Goal: Task Accomplishment & Management: Use online tool/utility

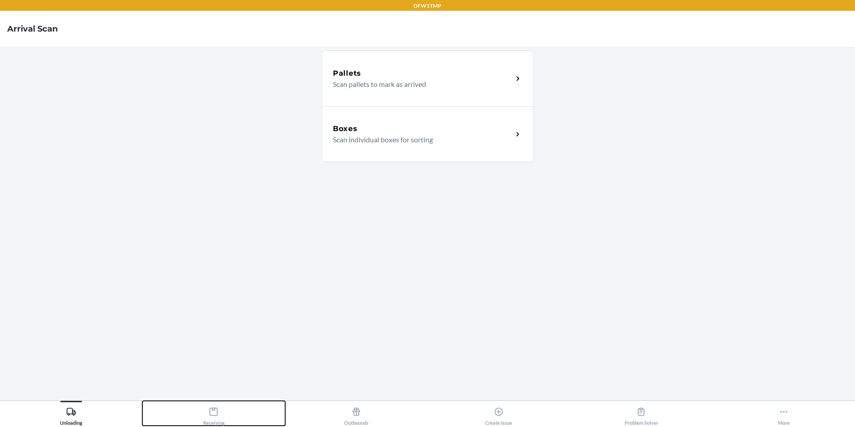
click at [214, 411] on icon at bounding box center [214, 412] width 10 height 10
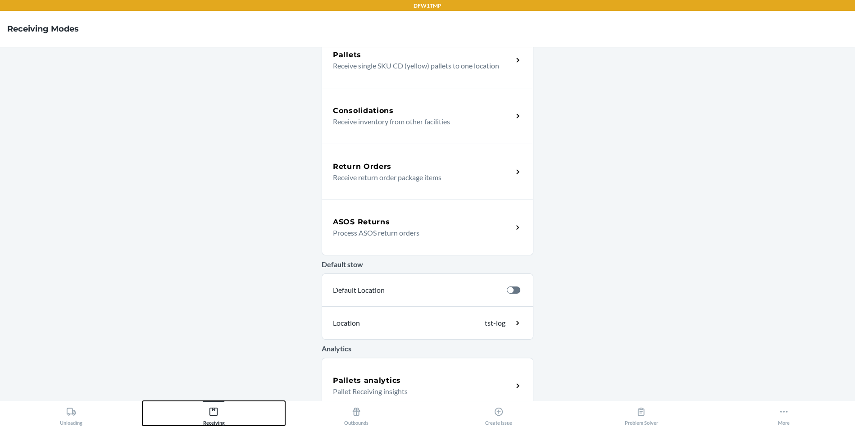
scroll to position [192, 0]
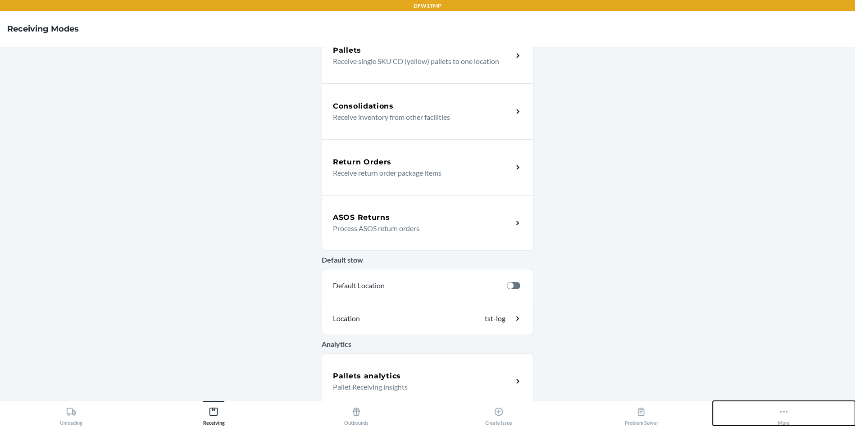
click at [787, 419] on div "More" at bounding box center [784, 414] width 12 height 23
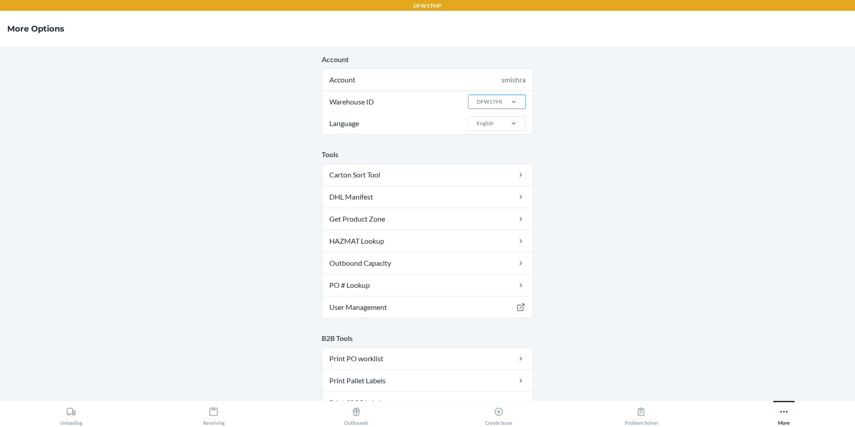
click at [487, 101] on div "DFW1TMP" at bounding box center [490, 102] width 27 height 8
click at [477, 101] on input "Warehouse ID DFW1TMP" at bounding box center [476, 102] width 1 height 8
click at [488, 236] on div "TST_LOG" at bounding box center [499, 236] width 49 height 17
click at [477, 106] on input "Warehouse ID option TST_LOG focused, 25 of 25. 25 results available. Use Up and…" at bounding box center [476, 102] width 1 height 8
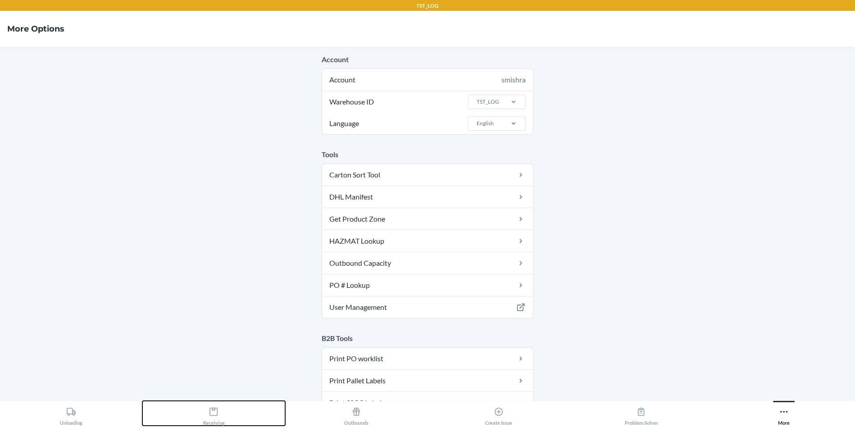
click at [215, 409] on icon at bounding box center [214, 412] width 8 height 8
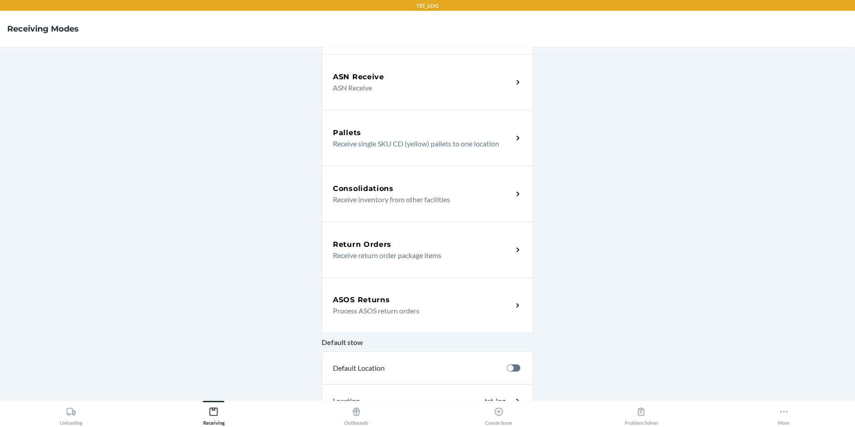
scroll to position [111, 0]
click at [384, 317] on div "ASOS Returns Process ASOS return orders" at bounding box center [428, 305] width 212 height 56
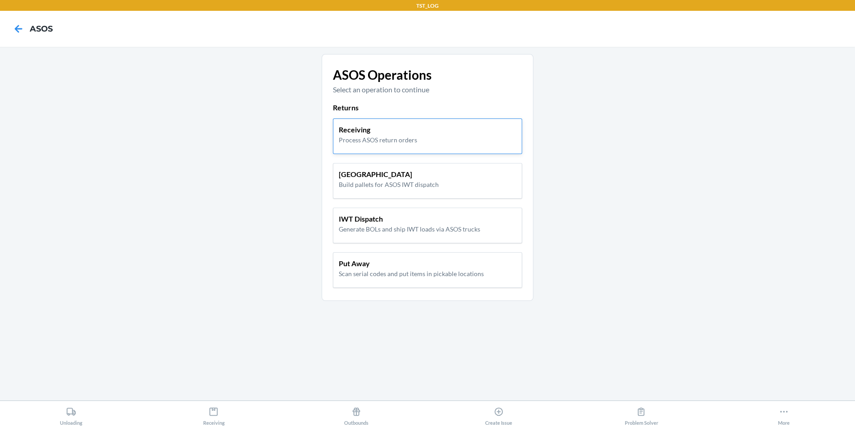
click at [364, 140] on p "Process ASOS return orders" at bounding box center [378, 139] width 78 height 9
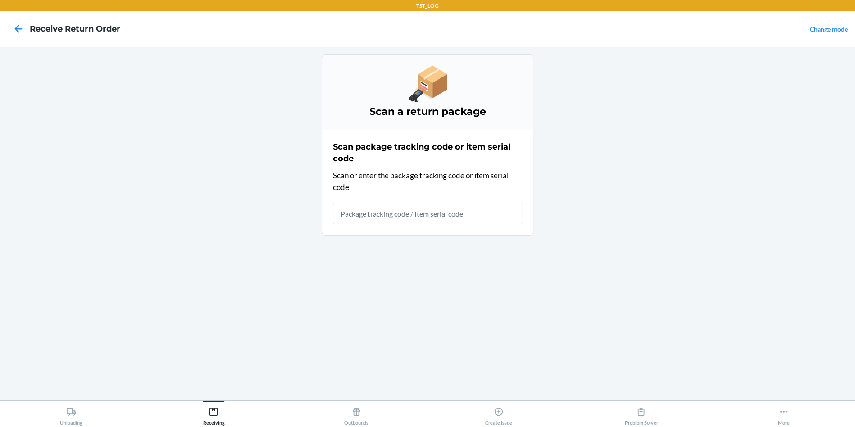
click at [361, 219] on input "text" at bounding box center [427, 214] width 189 height 22
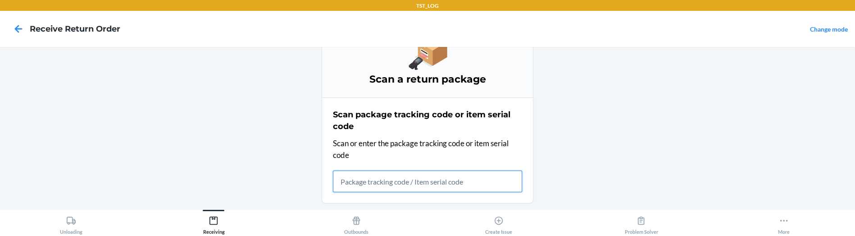
click at [362, 182] on input "text" at bounding box center [427, 181] width 189 height 22
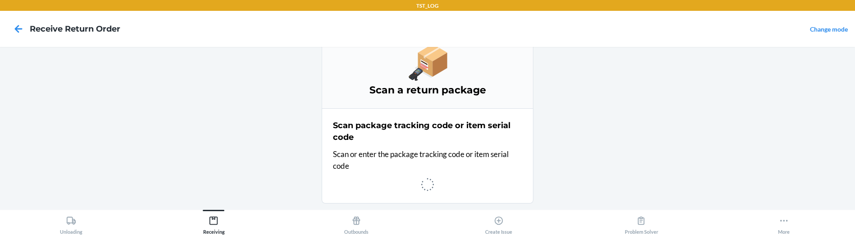
scroll to position [32, 0]
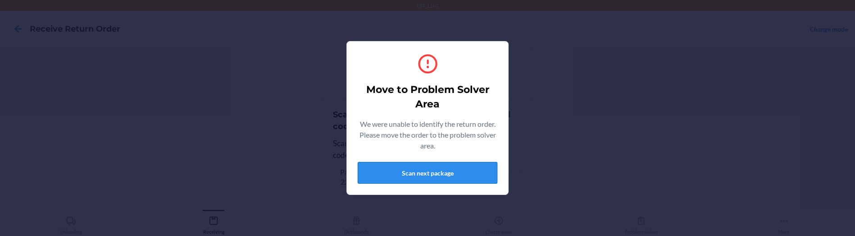
click at [414, 176] on button "Scan next package" at bounding box center [428, 173] width 140 height 22
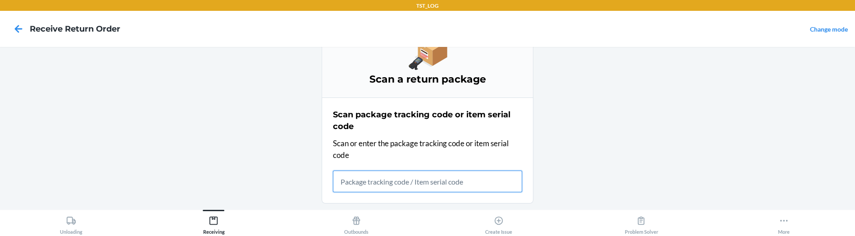
click at [398, 184] on input "text" at bounding box center [427, 181] width 189 height 22
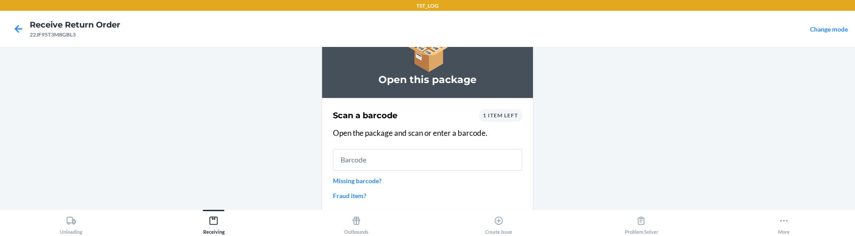
click at [213, 169] on main "Open this package Scan a barcode 1 item left Open the package and scan or enter…" at bounding box center [427, 128] width 855 height 162
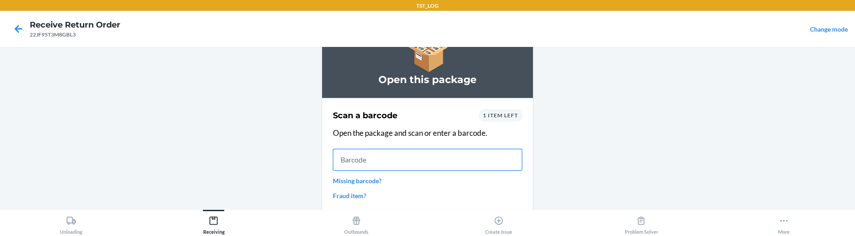
click at [343, 158] on input "text" at bounding box center [427, 160] width 189 height 22
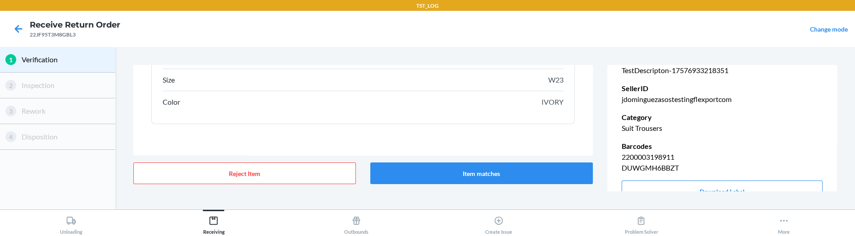
scroll to position [181, 0]
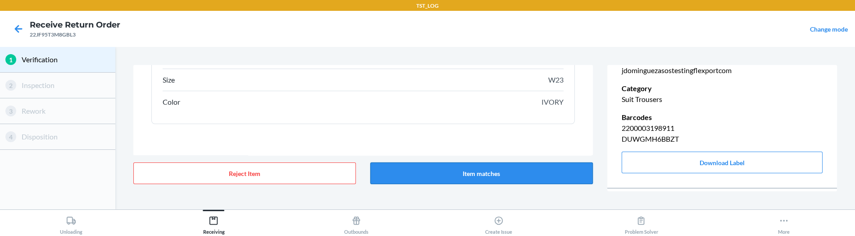
click at [498, 177] on button "Item matches" at bounding box center [481, 173] width 223 height 22
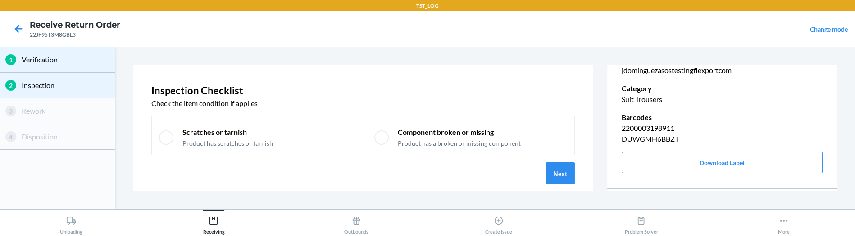
scroll to position [131, 0]
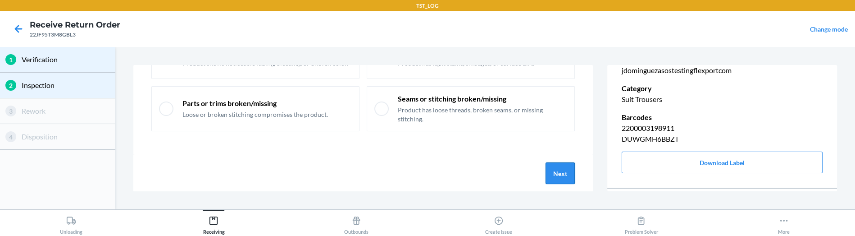
click at [565, 180] on button "Next" at bounding box center [560, 173] width 29 height 22
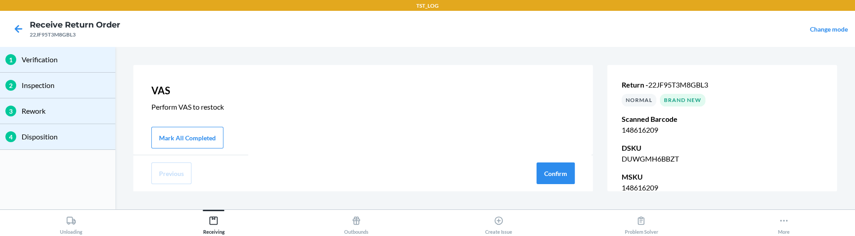
scroll to position [61, 0]
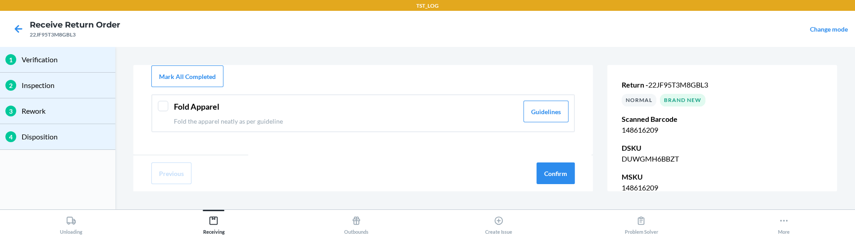
click at [385, 102] on header "Fold Apparel" at bounding box center [346, 107] width 344 height 12
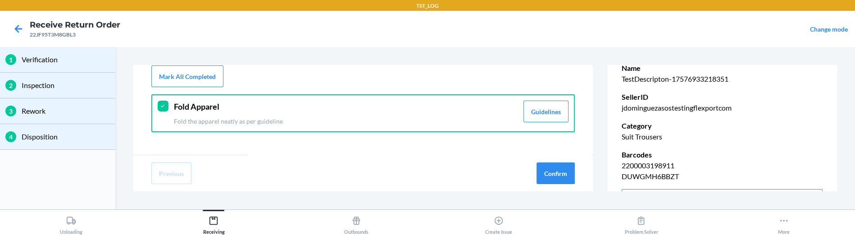
scroll to position [0, 0]
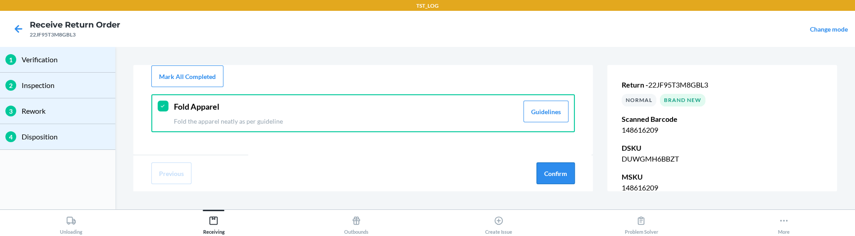
click at [552, 174] on button "Confirm" at bounding box center [556, 173] width 38 height 22
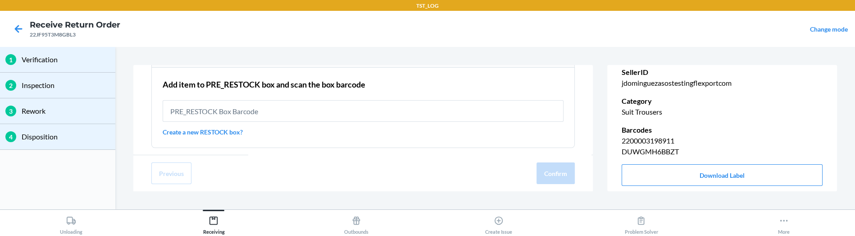
scroll to position [164, 0]
drag, startPoint x: 665, startPoint y: 109, endPoint x: 620, endPoint y: 110, distance: 45.1
click at [620, 110] on div "Return - 22JF95T3M8GBL3 NORMAL Brand New Scanned Barcode 148616209 DSKU DUWGMH6…" at bounding box center [723, 50] width 230 height 305
click at [59, 34] on div "22JF95T3M8GBL3" at bounding box center [75, 35] width 91 height 8
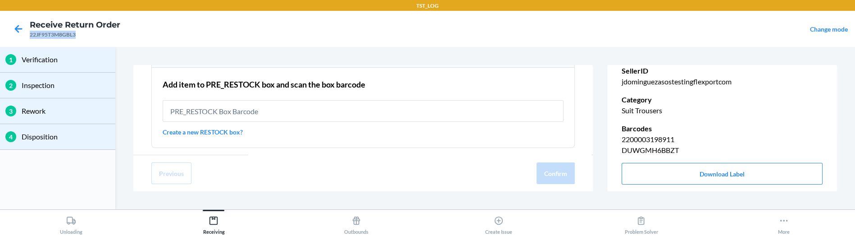
copy div "22JF95T3M8GBL3"
click at [21, 27] on icon at bounding box center [18, 28] width 15 height 15
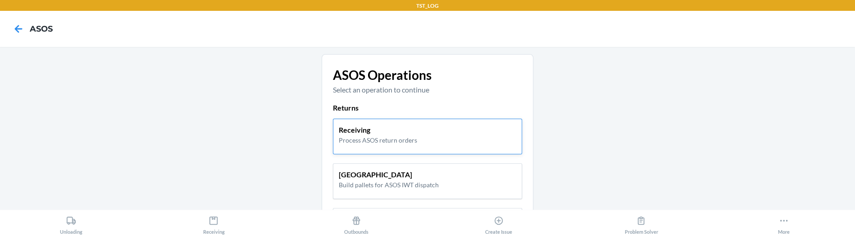
click at [343, 133] on p "Receiving" at bounding box center [378, 129] width 78 height 11
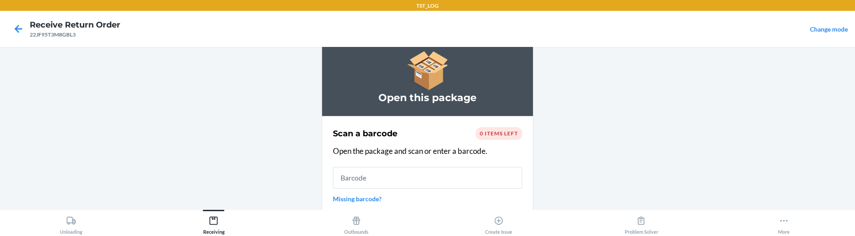
scroll to position [91, 0]
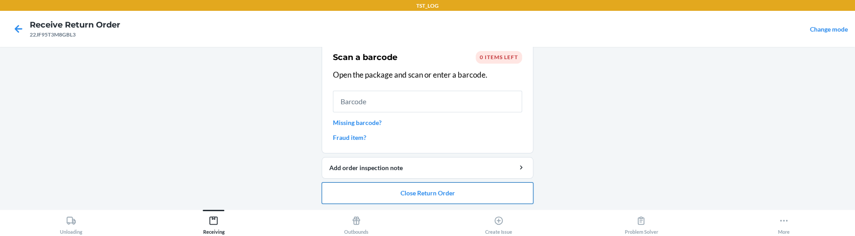
click at [387, 192] on button "Close Return Order" at bounding box center [428, 193] width 212 height 22
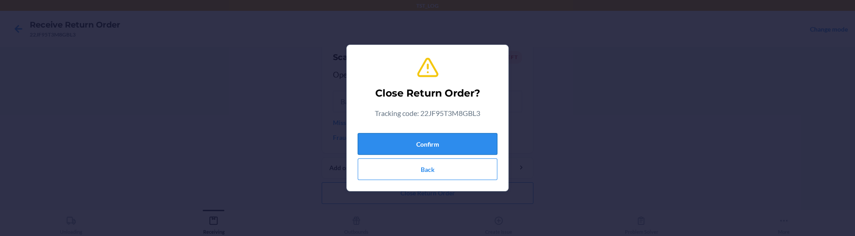
click at [396, 141] on button "Confirm" at bounding box center [428, 144] width 140 height 22
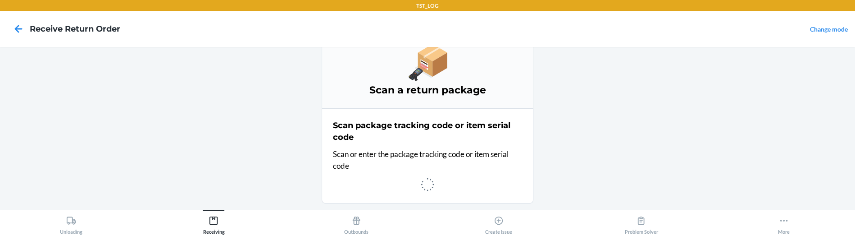
scroll to position [32, 0]
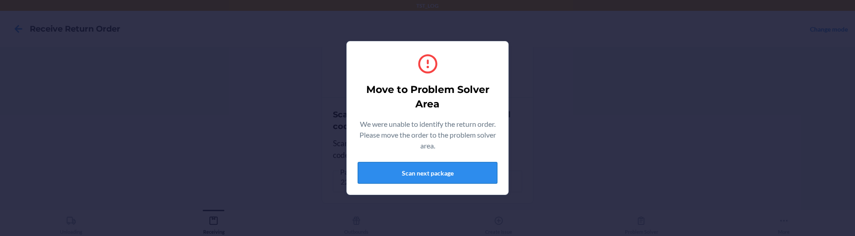
click at [399, 171] on button "Scan next package" at bounding box center [428, 173] width 140 height 22
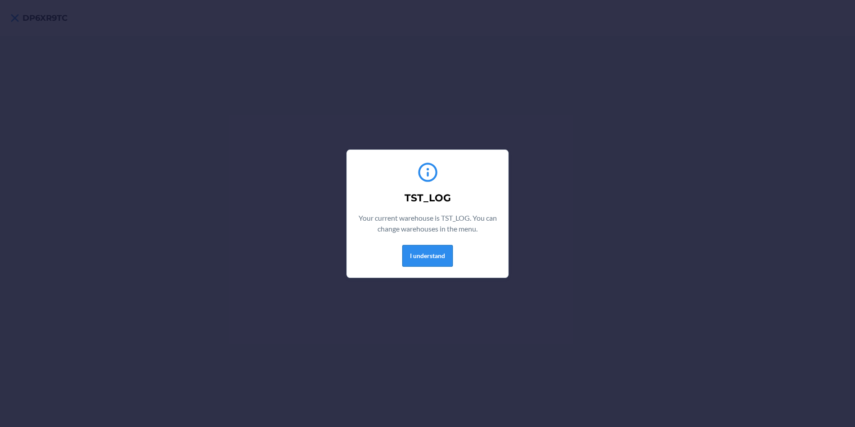
click at [439, 256] on button "I understand" at bounding box center [427, 256] width 50 height 22
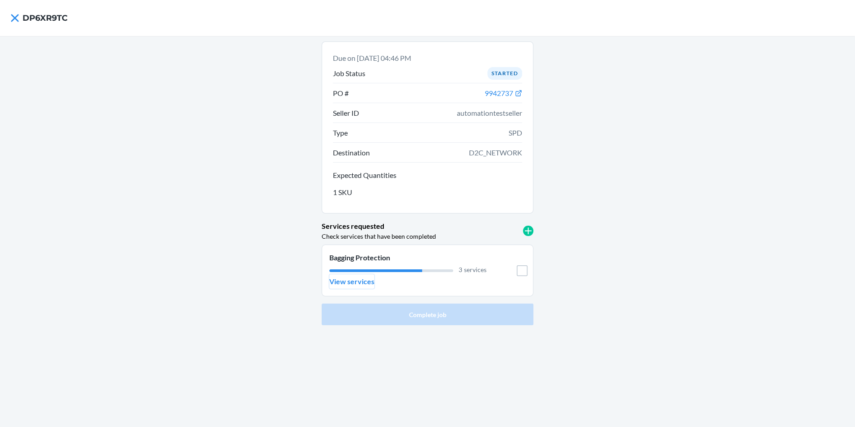
click at [351, 281] on p "View services" at bounding box center [351, 281] width 45 height 11
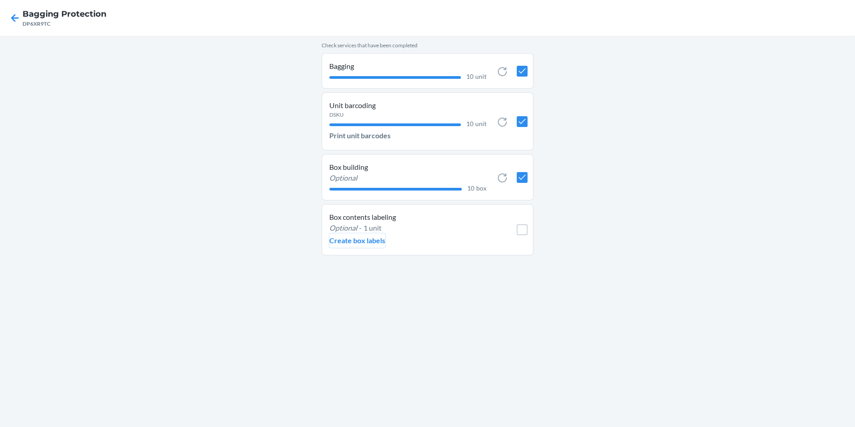
click at [348, 240] on p "Create box labels" at bounding box center [357, 240] width 56 height 11
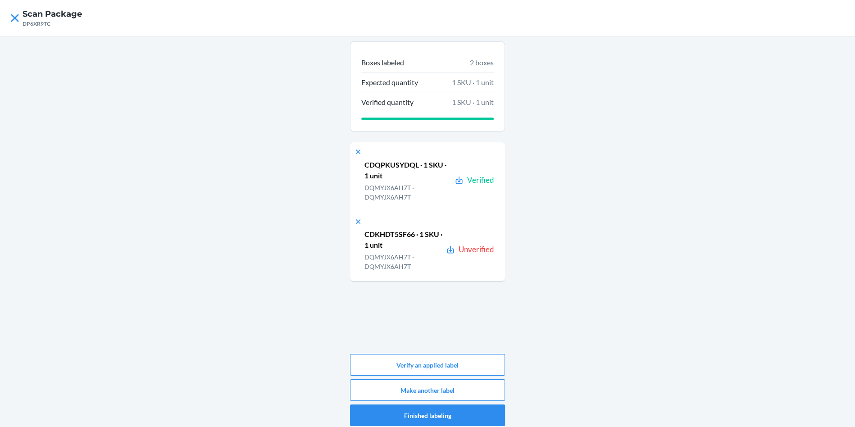
click at [384, 233] on p "CDKHDT5SF66 · 1 SKU · 1 unit" at bounding box center [404, 240] width 78 height 22
copy p "CDKHDT5SF66"
click at [426, 368] on button "Verify an applied label" at bounding box center [427, 365] width 155 height 22
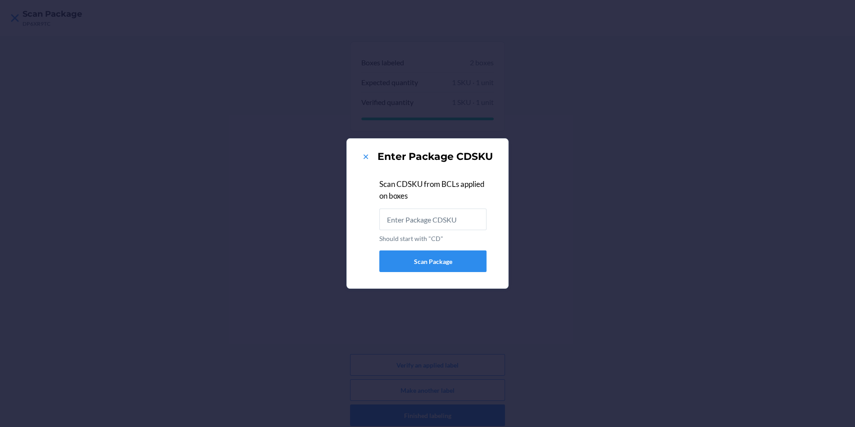
type input "CDKHDT5SF66"
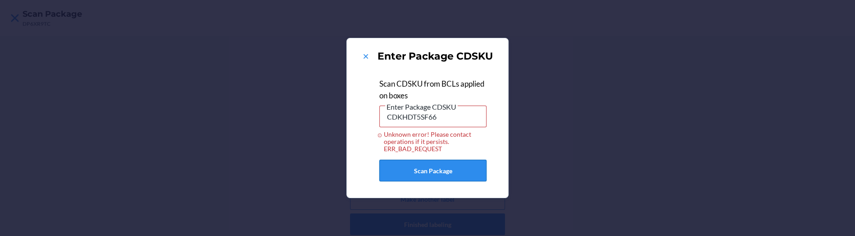
click at [399, 175] on button "Scan Package" at bounding box center [432, 171] width 107 height 22
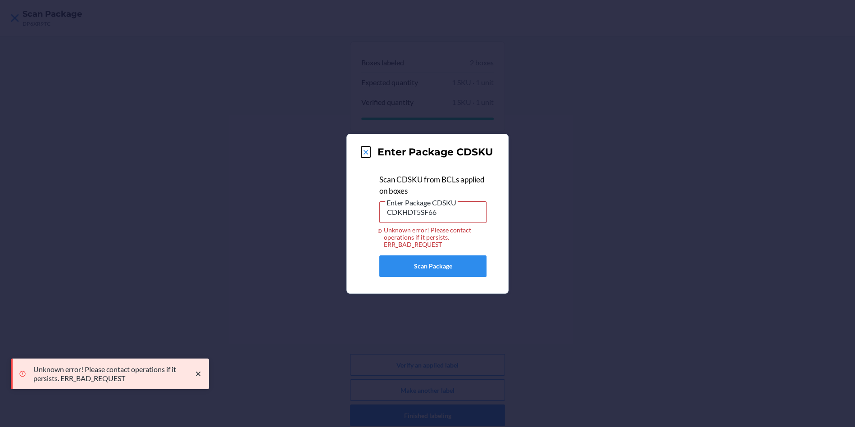
click at [364, 151] on icon at bounding box center [365, 152] width 9 height 9
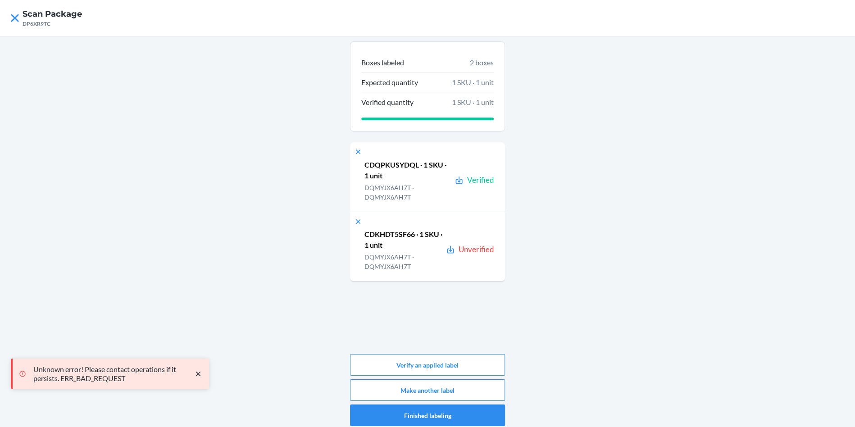
click at [298, 219] on div "Boxes labeled 2 boxes Expected quantity 1 SKU · 1 unit Verified quantity 1 SKU …" at bounding box center [427, 234] width 855 height 396
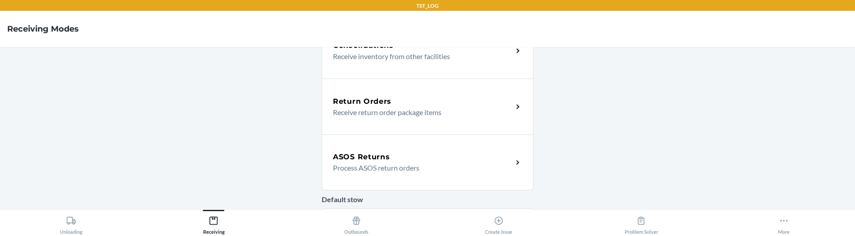
click at [404, 162] on p "Process ASOS return orders" at bounding box center [419, 167] width 173 height 11
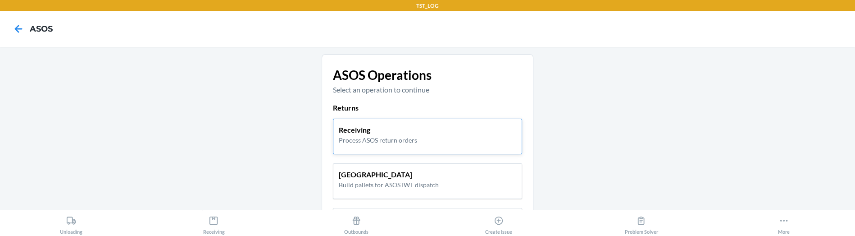
click at [367, 133] on p "Receiving" at bounding box center [378, 129] width 78 height 11
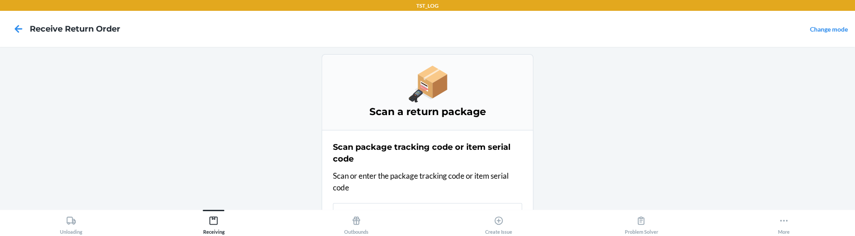
scroll to position [14, 0]
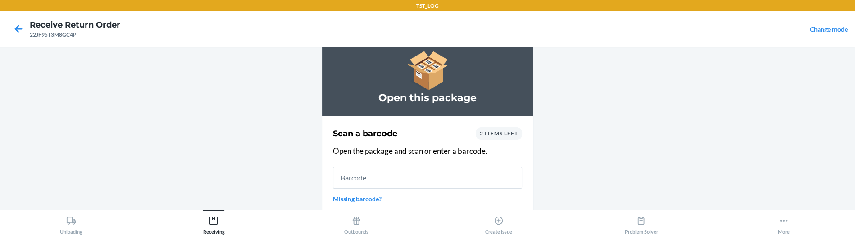
click at [355, 181] on input "text" at bounding box center [427, 178] width 189 height 22
click at [324, 157] on section "Scan a barcode 2 items left Open the package and scan or enter a barcode. Missi…" at bounding box center [428, 167] width 212 height 103
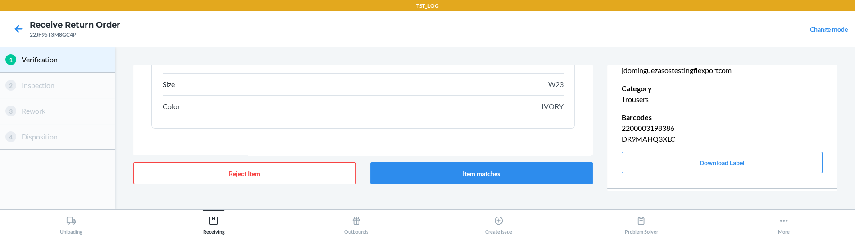
scroll to position [242, 0]
click at [477, 177] on button "Item matches" at bounding box center [481, 173] width 223 height 22
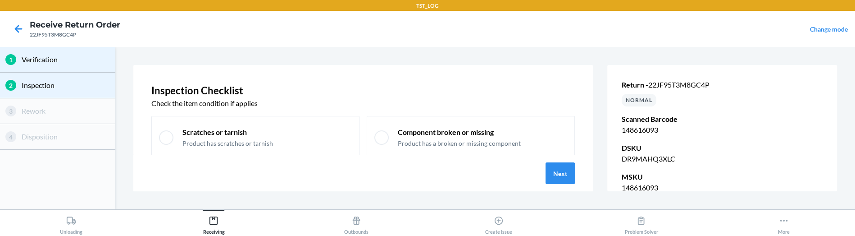
scroll to position [131, 0]
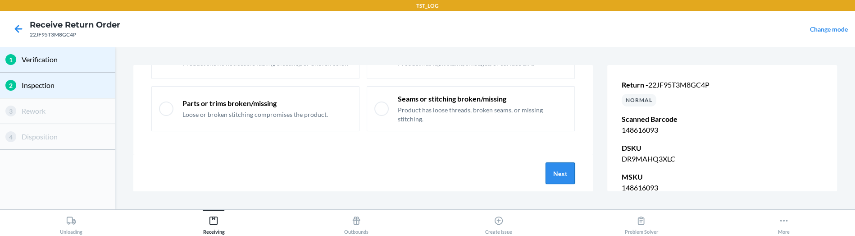
click at [573, 176] on button "Next" at bounding box center [560, 173] width 29 height 22
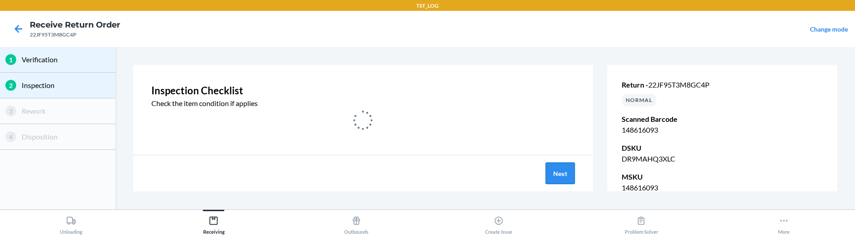
scroll to position [0, 0]
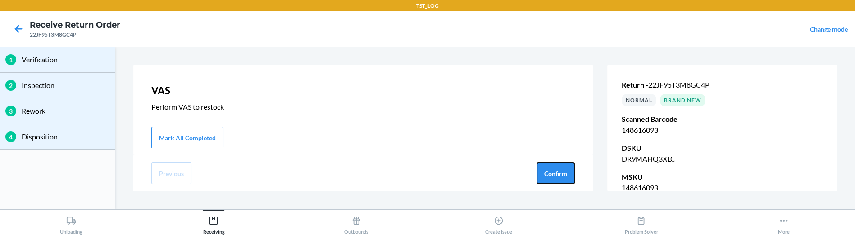
click at [569, 177] on button "Confirm" at bounding box center [556, 173] width 38 height 22
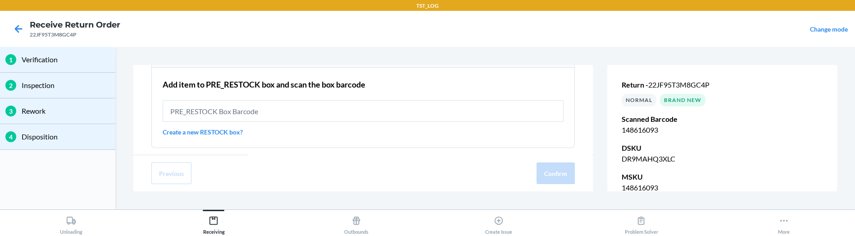
click at [59, 32] on div "22JF95T3M8GC4P" at bounding box center [75, 35] width 91 height 8
copy div "22JF95T3M8GC4P"
click at [18, 25] on icon at bounding box center [19, 29] width 8 height 8
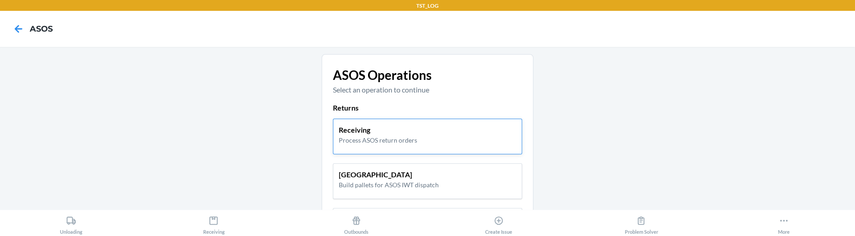
click at [345, 136] on p "Process ASOS return orders" at bounding box center [378, 139] width 78 height 9
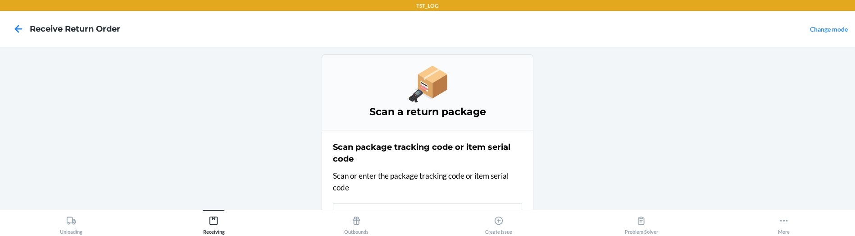
scroll to position [14, 0]
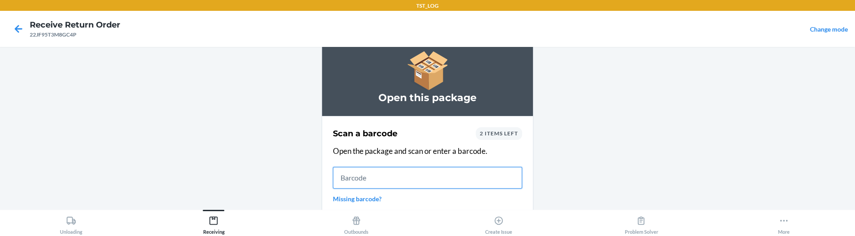
click at [362, 167] on input "text" at bounding box center [427, 178] width 189 height 22
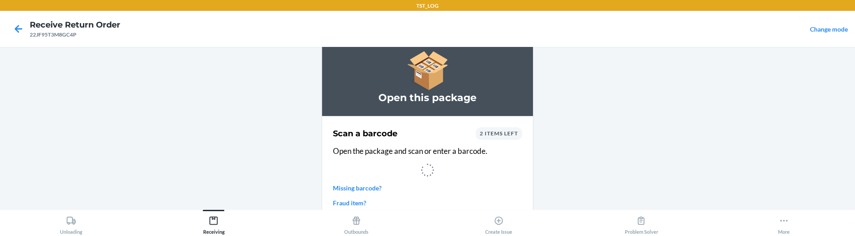
scroll to position [0, 0]
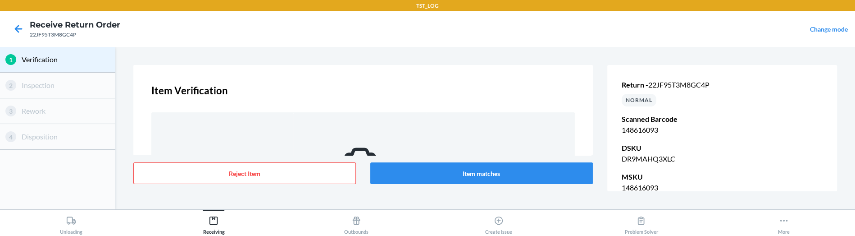
click at [73, 32] on div "22JF95T3M8GC4P" at bounding box center [75, 35] width 91 height 8
copy div "22JF95T3M8GC4P"
click at [18, 32] on icon at bounding box center [19, 29] width 8 height 8
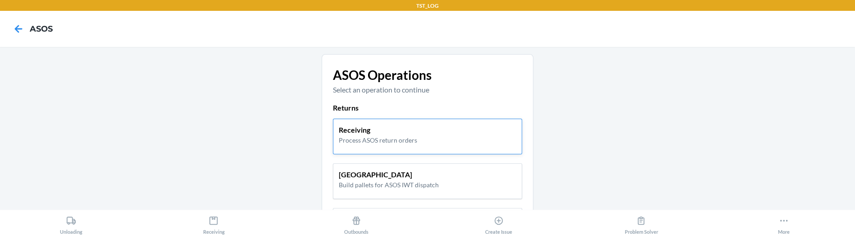
click at [369, 128] on p "Receiving" at bounding box center [378, 129] width 78 height 11
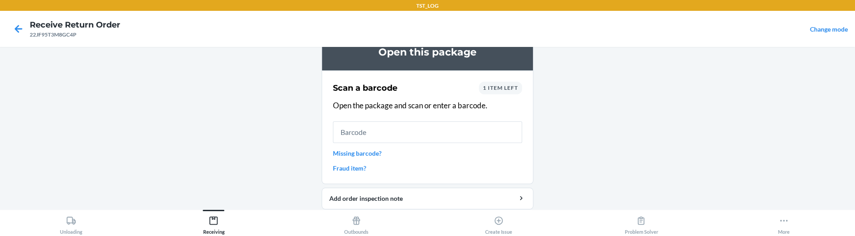
scroll to position [76, 0]
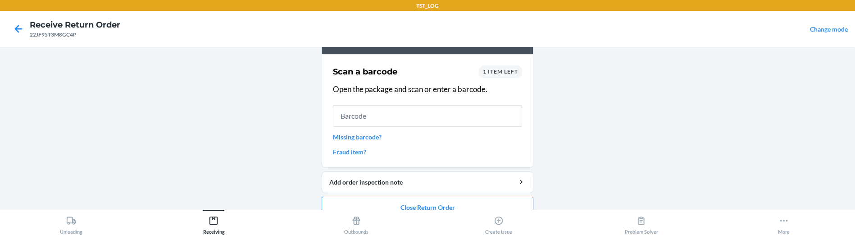
click at [339, 116] on input "text" at bounding box center [427, 116] width 189 height 22
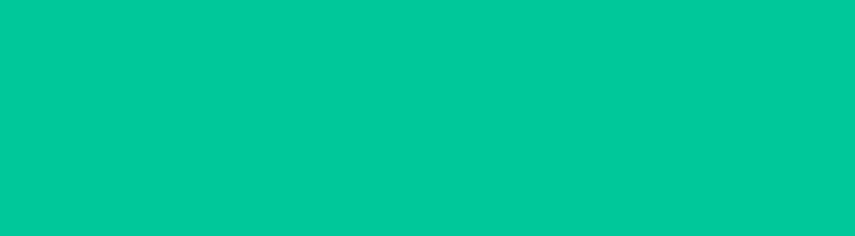
scroll to position [0, 0]
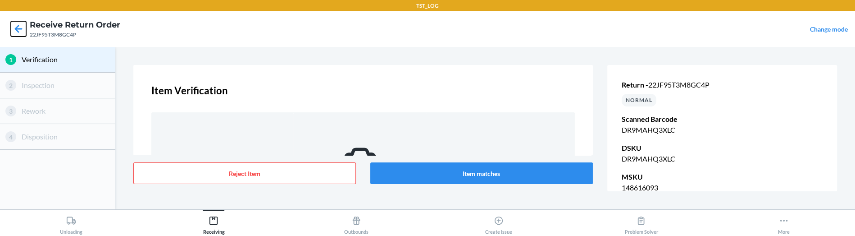
click at [14, 32] on icon at bounding box center [18, 28] width 15 height 15
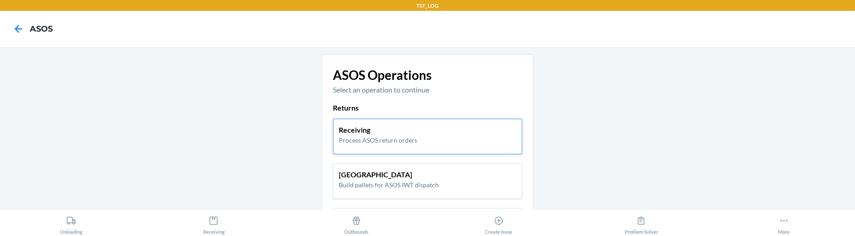
click at [366, 142] on p "Process ASOS return orders" at bounding box center [378, 139] width 78 height 9
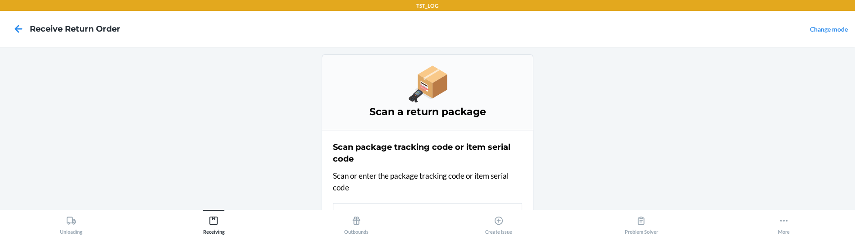
scroll to position [14, 0]
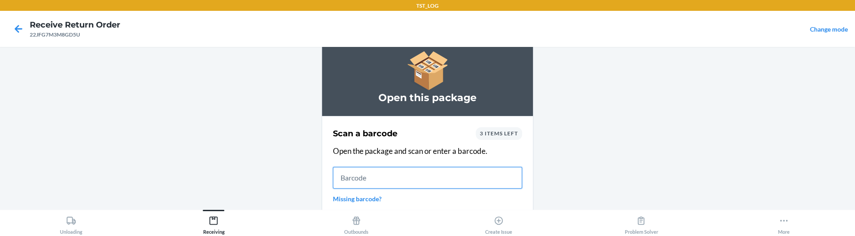
click at [359, 168] on input "text" at bounding box center [427, 178] width 189 height 22
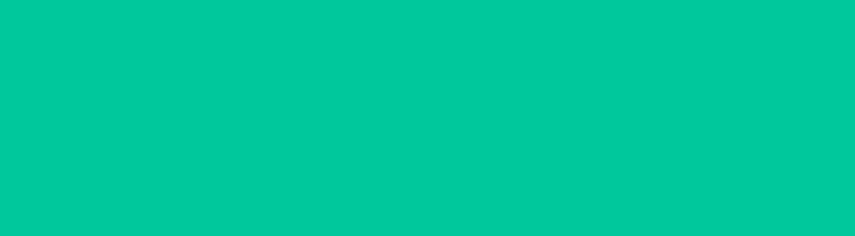
scroll to position [0, 0]
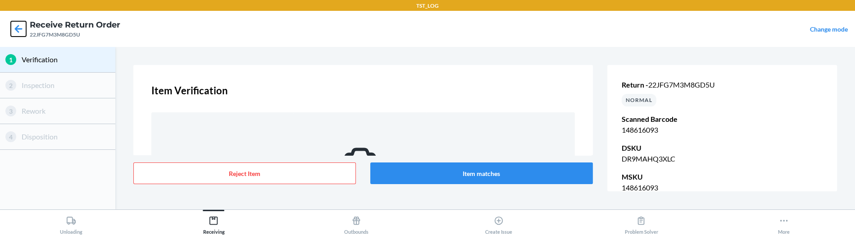
click at [19, 28] on icon at bounding box center [19, 29] width 8 height 8
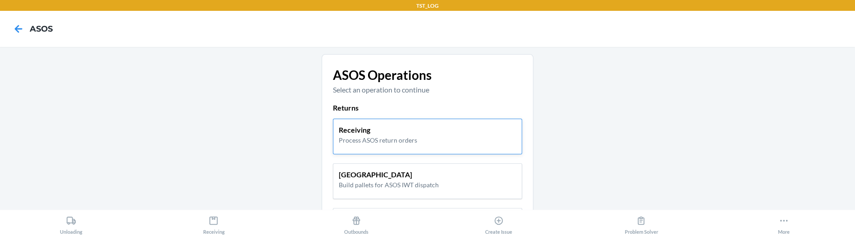
click at [356, 142] on p "Process ASOS return orders" at bounding box center [378, 139] width 78 height 9
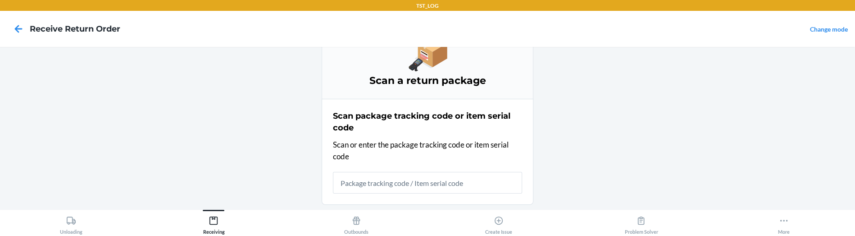
scroll to position [32, 0]
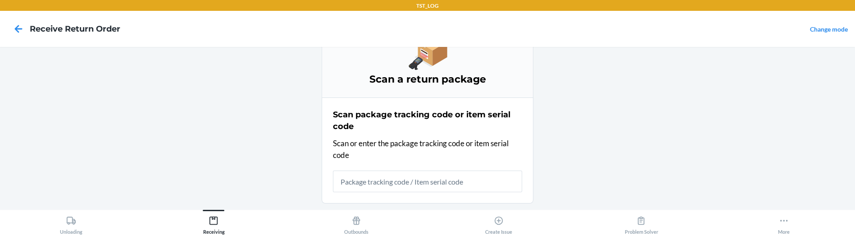
click at [344, 170] on input "text" at bounding box center [427, 181] width 189 height 22
click at [344, 178] on input "text" at bounding box center [427, 181] width 189 height 22
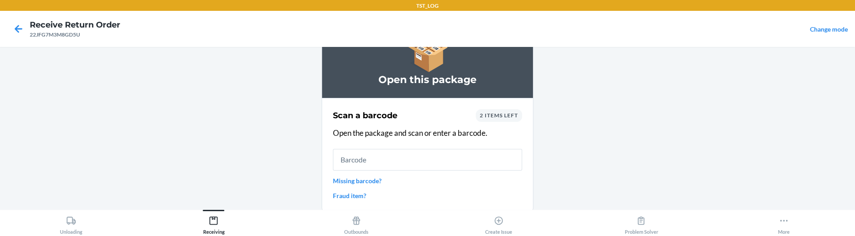
click at [346, 157] on input "text" at bounding box center [427, 160] width 189 height 22
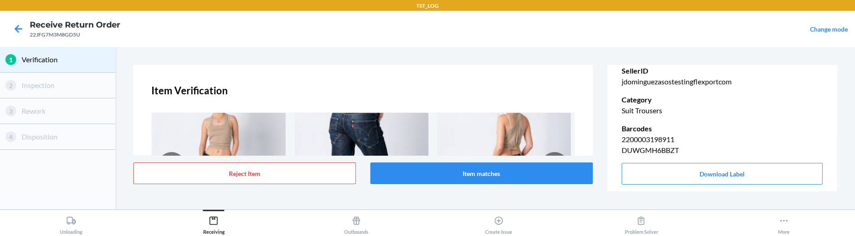
scroll to position [167, 0]
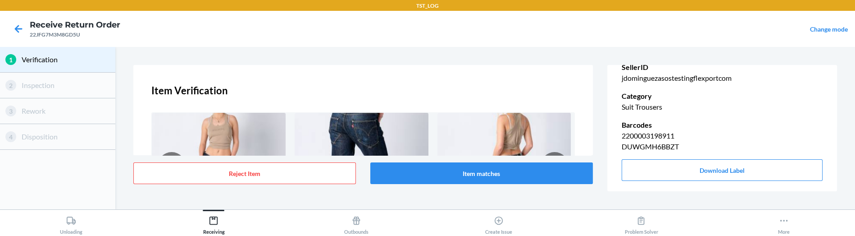
click at [64, 35] on div "22JFG7M3M8GD5U" at bounding box center [75, 35] width 91 height 8
click at [18, 29] on icon at bounding box center [19, 29] width 8 height 8
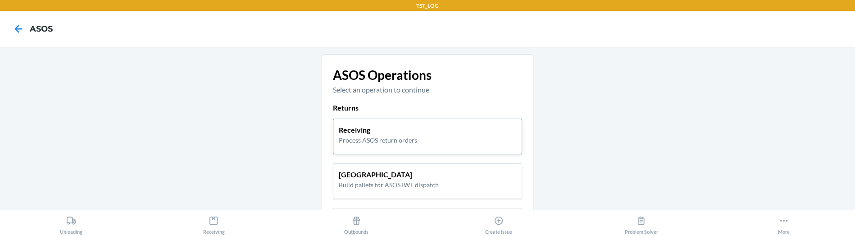
click at [342, 137] on p "Process ASOS return orders" at bounding box center [378, 139] width 78 height 9
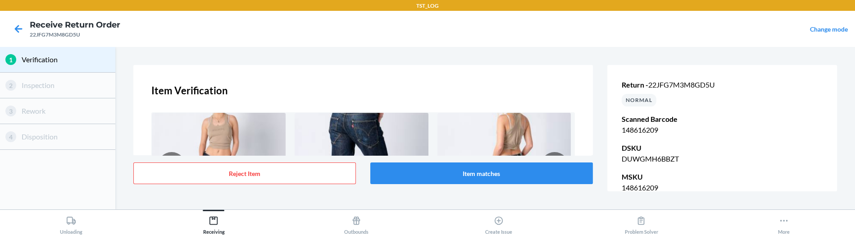
click at [69, 38] on div "22JFG7M3M8GD5U" at bounding box center [75, 35] width 91 height 8
copy div "22JFG7M3M8GD5U"
click at [18, 28] on icon at bounding box center [19, 29] width 8 height 8
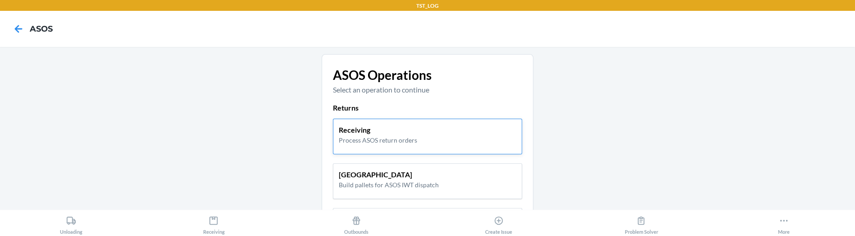
click at [349, 126] on p "Receiving" at bounding box center [378, 129] width 78 height 11
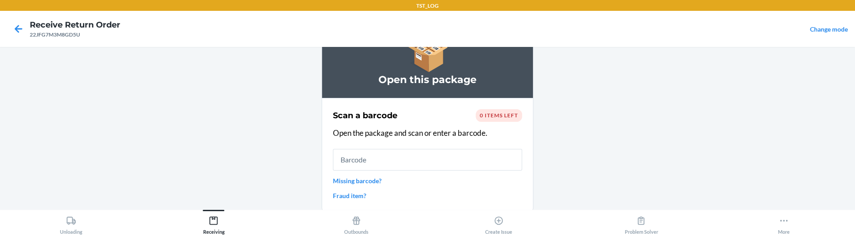
scroll to position [91, 0]
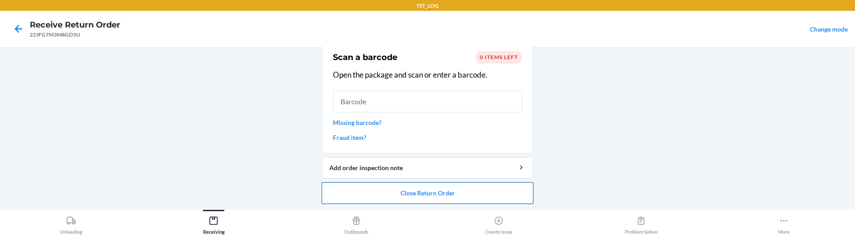
click at [413, 188] on button "Close Return Order" at bounding box center [428, 193] width 212 height 22
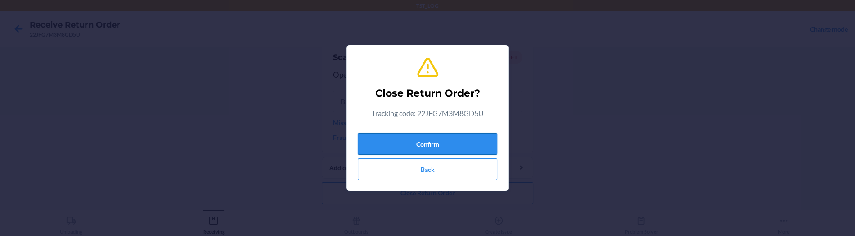
click at [413, 140] on button "Confirm" at bounding box center [428, 144] width 140 height 22
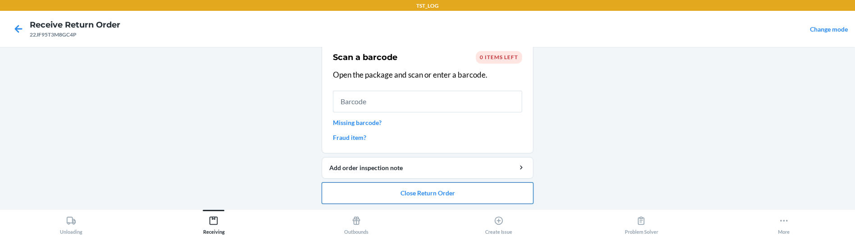
click at [397, 192] on button "Close Return Order" at bounding box center [428, 193] width 212 height 22
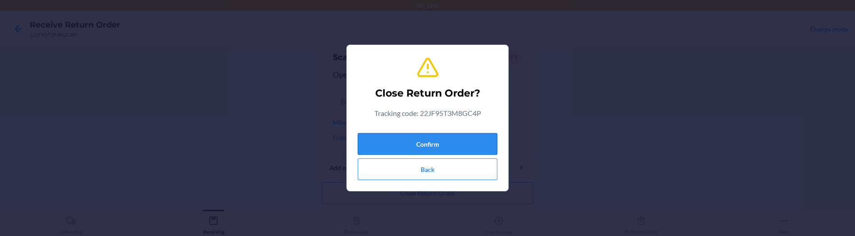
click at [447, 140] on button "Confirm" at bounding box center [428, 144] width 140 height 22
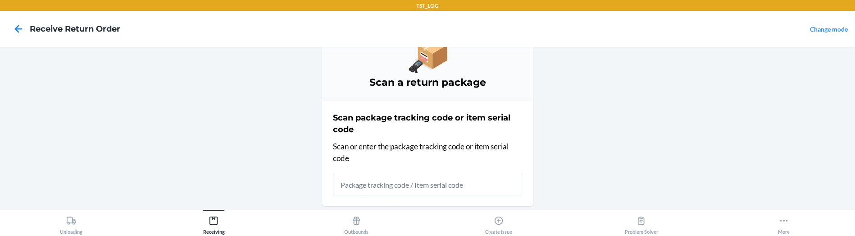
scroll to position [73, 0]
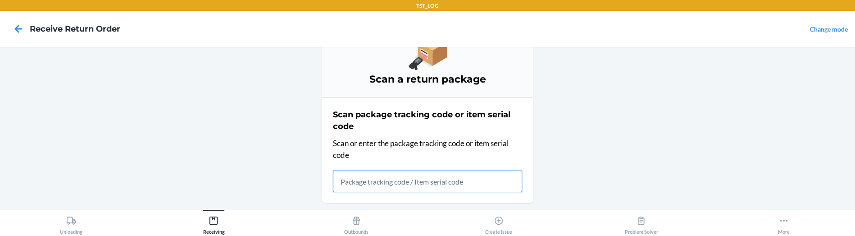
click at [364, 185] on input "text" at bounding box center [427, 181] width 189 height 22
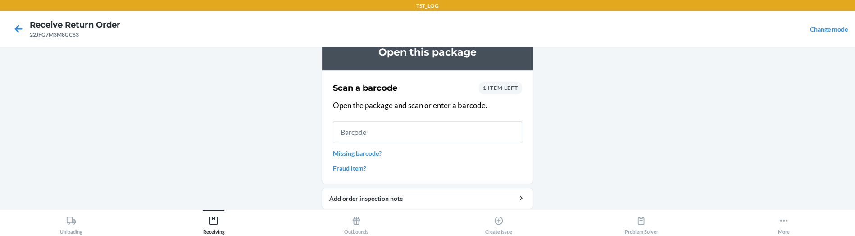
scroll to position [65, 0]
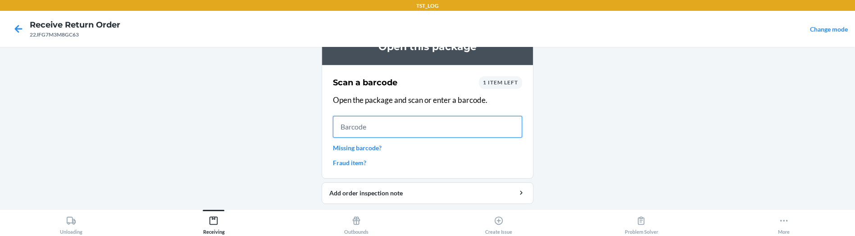
click at [370, 121] on input "text" at bounding box center [427, 127] width 189 height 22
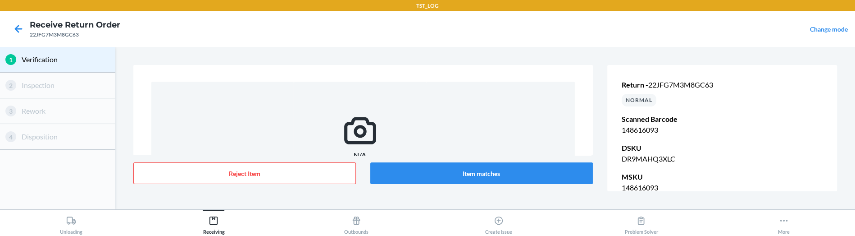
scroll to position [14, 0]
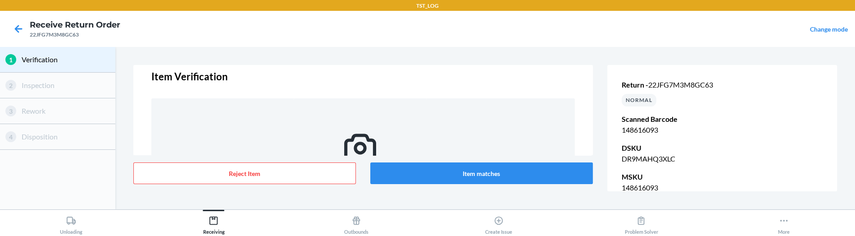
click at [69, 35] on div "22JFG7M3M8GC63" at bounding box center [75, 35] width 91 height 8
click at [18, 30] on icon at bounding box center [18, 28] width 15 height 15
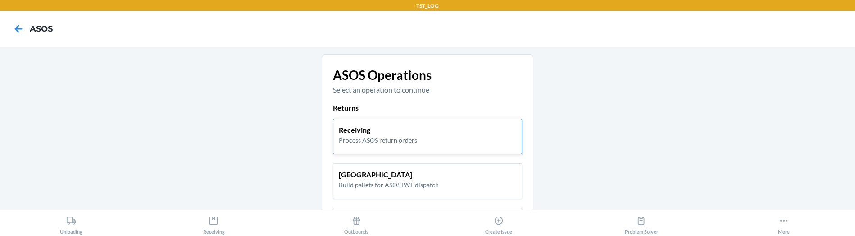
click at [346, 129] on p "Receiving" at bounding box center [378, 129] width 78 height 11
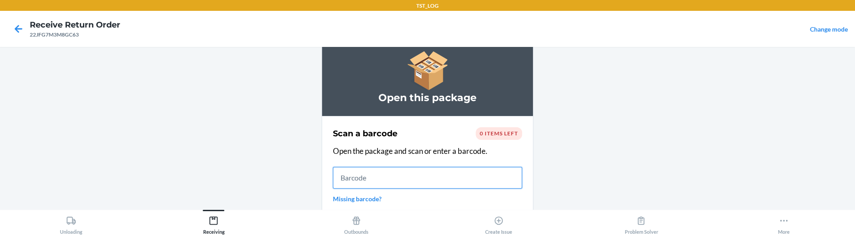
scroll to position [91, 0]
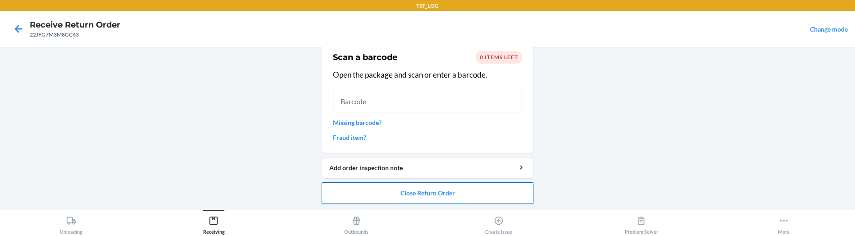
click at [397, 183] on button "Close Return Order" at bounding box center [428, 193] width 212 height 22
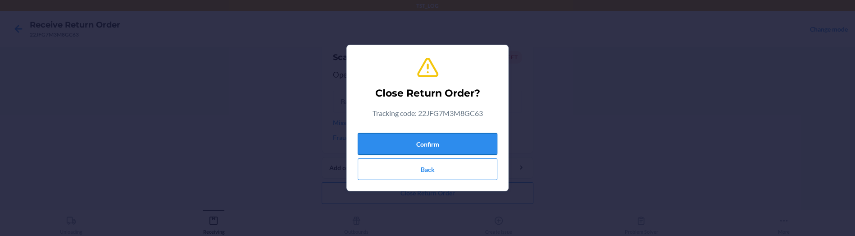
click at [420, 146] on button "Confirm" at bounding box center [428, 144] width 140 height 22
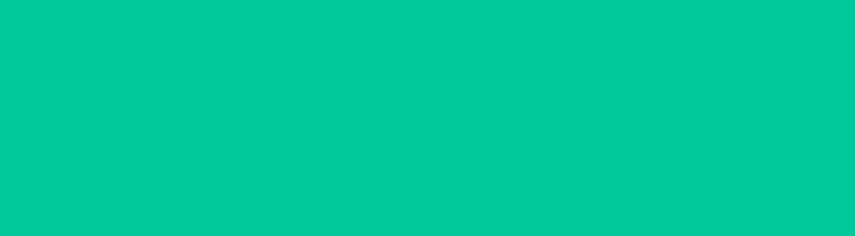
scroll to position [0, 0]
